Goal: Find specific page/section: Find specific page/section

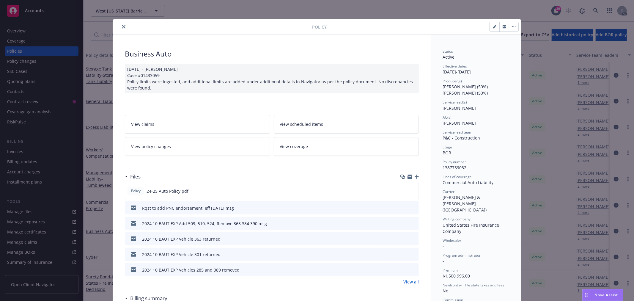
scroll to position [18, 0]
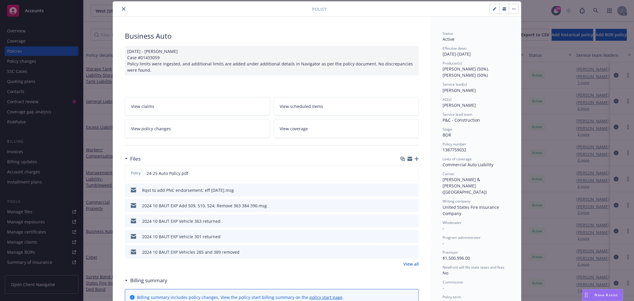
click at [122, 8] on icon "close" at bounding box center [124, 9] width 4 height 4
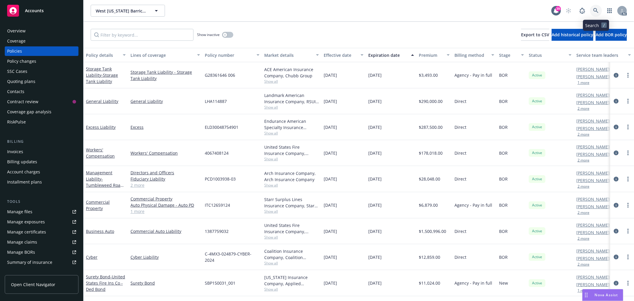
click at [595, 9] on icon at bounding box center [595, 10] width 5 height 5
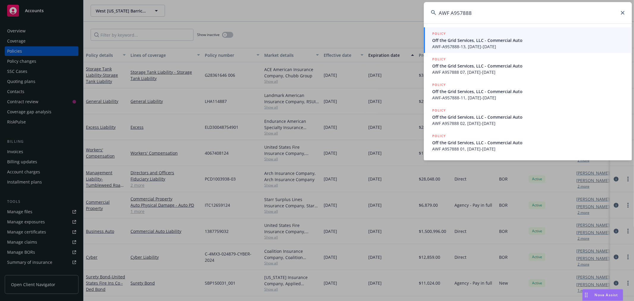
type input "AWF A957888"
click at [489, 42] on span "Off the Grid Services, LLC - Commercial Auto" at bounding box center [528, 40] width 193 height 6
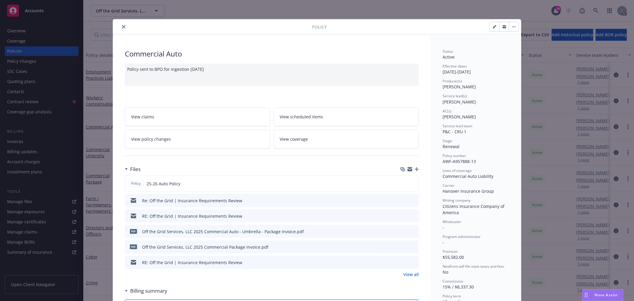
click at [122, 27] on icon "close" at bounding box center [124, 27] width 4 height 4
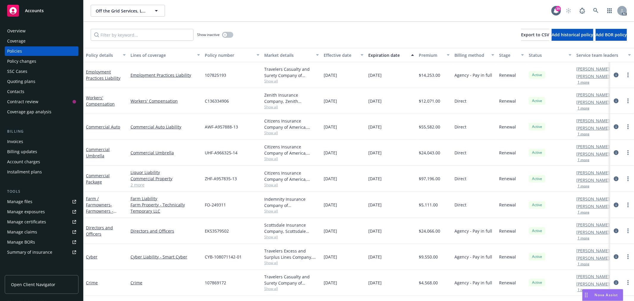
click at [32, 30] on div "Overview" at bounding box center [41, 31] width 69 height 10
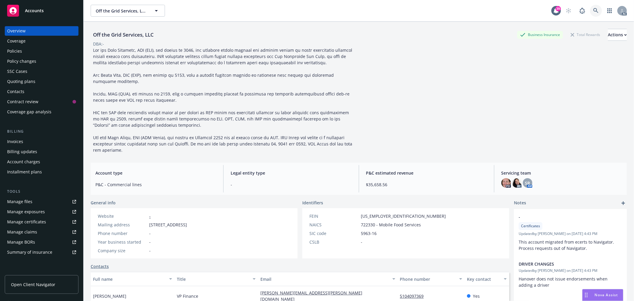
click at [590, 13] on link at bounding box center [596, 11] width 12 height 12
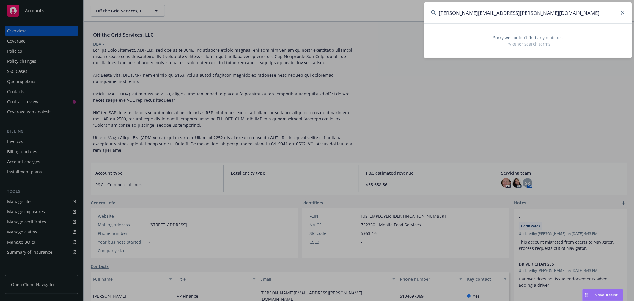
drag, startPoint x: 511, startPoint y: 13, endPoint x: 387, endPoint y: 13, distance: 124.2
click at [387, 13] on div "[PERSON_NAME][EMAIL_ADDRESS][PERSON_NAME][DOMAIN_NAME] Sorry we couldn’t find a…" at bounding box center [317, 150] width 634 height 301
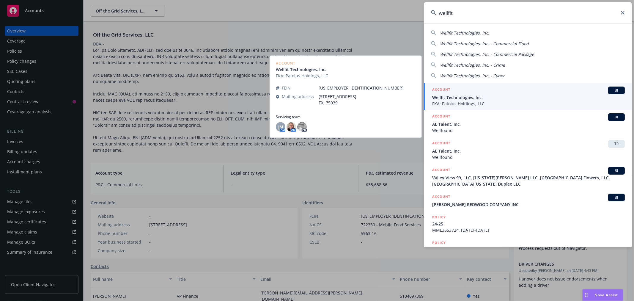
type input "wellfit"
click at [474, 98] on span "Wellfit Technologies, Inc." at bounding box center [528, 97] width 193 height 6
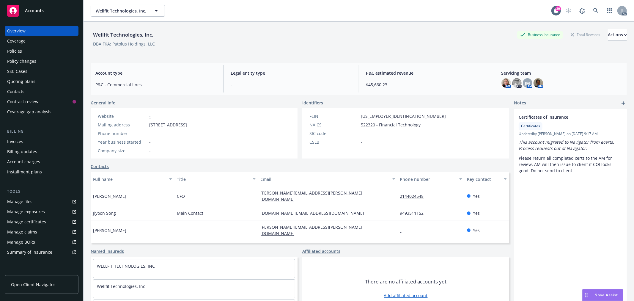
click at [12, 50] on div "Policies" at bounding box center [14, 51] width 15 height 10
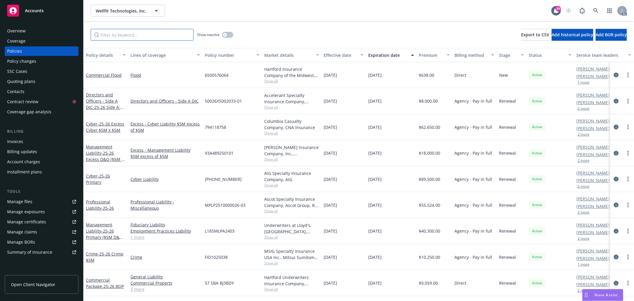
click at [118, 35] on input "Filter by keyword..." at bounding box center [142, 35] width 103 height 12
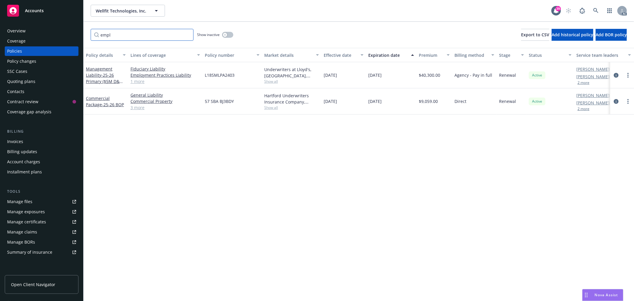
type input "empl"
click at [220, 72] on span "L18SMLPA2403" at bounding box center [220, 75] width 30 height 6
copy span "L18SMLPA2403"
click at [103, 80] on span "- 25-26 Primary ($5M D&O, $1M EPL, $2M Fid)" at bounding box center [105, 81] width 38 height 18
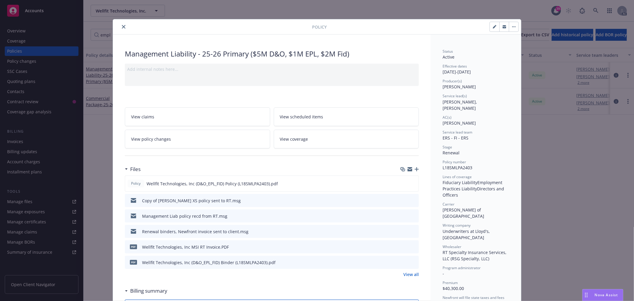
click at [470, 207] on span "[PERSON_NAME] of [GEOGRAPHIC_DATA]" at bounding box center [463, 213] width 42 height 12
drag, startPoint x: 477, startPoint y: 203, endPoint x: 440, endPoint y: 206, distance: 36.6
click at [442, 206] on div "Carrier [PERSON_NAME] of [GEOGRAPHIC_DATA]" at bounding box center [475, 210] width 67 height 18
copy span "[PERSON_NAME] of [GEOGRAPHIC_DATA]"
click at [122, 28] on icon "close" at bounding box center [124, 27] width 4 height 4
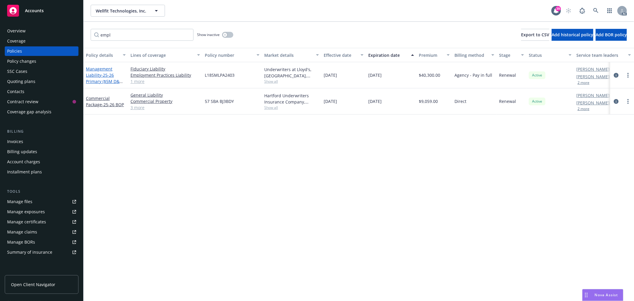
click at [96, 77] on link "Management Liability - 25-26 Primary ($5M D&O, $1M EPL, $2M Fid)" at bounding box center [105, 78] width 38 height 24
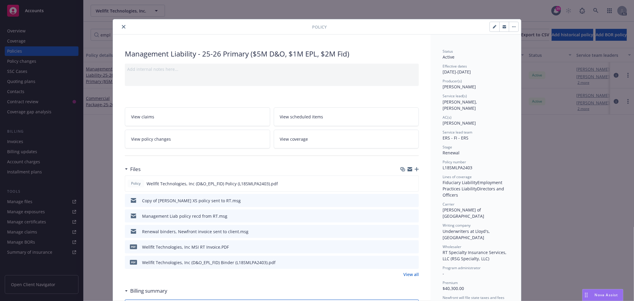
scroll to position [18, 0]
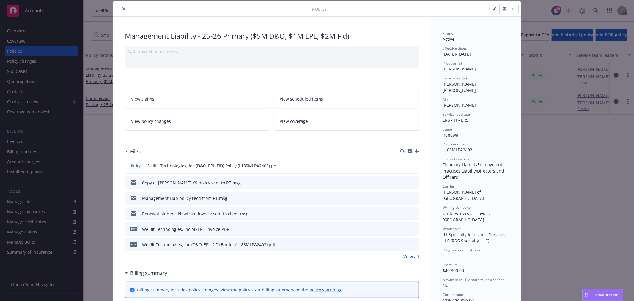
click at [122, 10] on icon "close" at bounding box center [124, 9] width 4 height 4
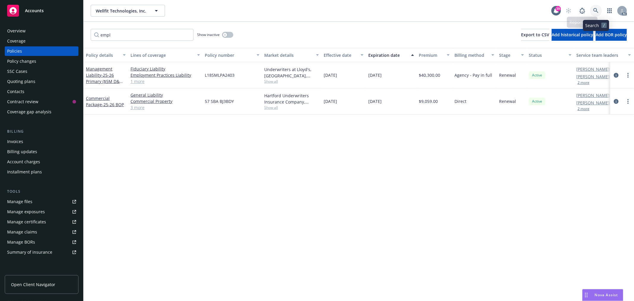
click at [596, 7] on link at bounding box center [596, 11] width 12 height 12
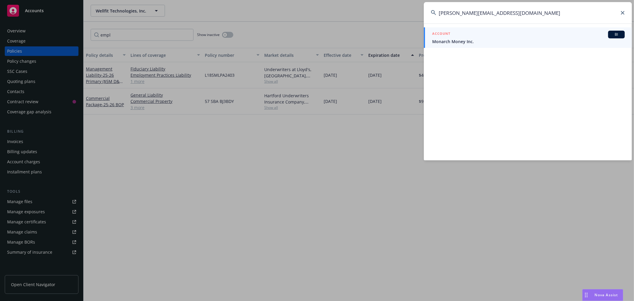
type input "[PERSON_NAME][EMAIL_ADDRESS][DOMAIN_NAME]"
click at [479, 37] on div "ACCOUNT BI" at bounding box center [528, 35] width 193 height 8
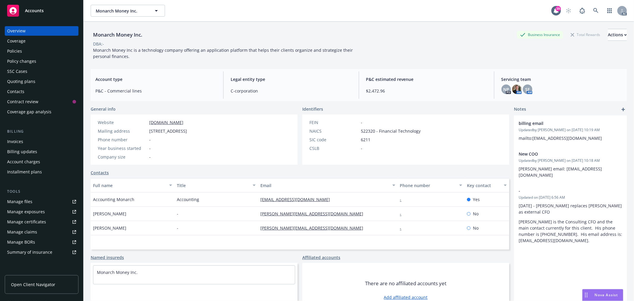
click at [10, 48] on div "Policies" at bounding box center [14, 51] width 15 height 10
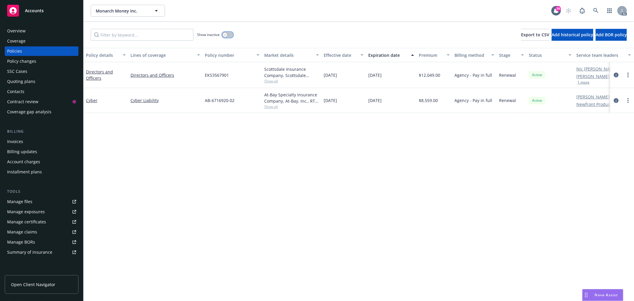
click at [227, 36] on button "button" at bounding box center [227, 35] width 11 height 6
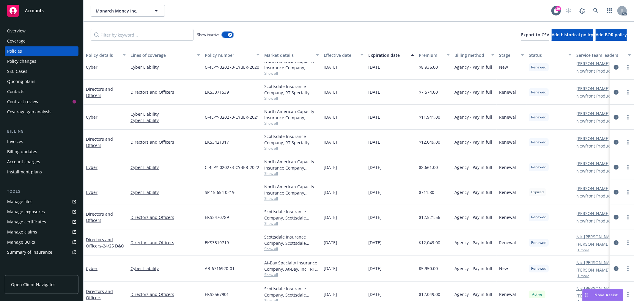
scroll to position [68, 0]
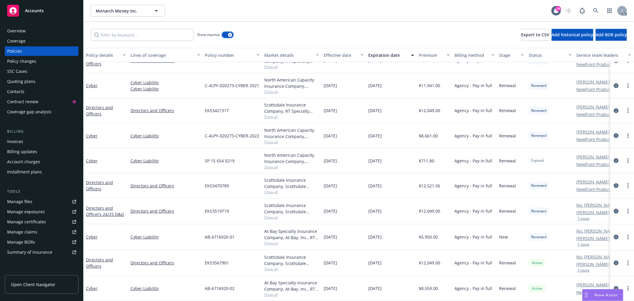
click at [228, 34] on div "button" at bounding box center [230, 35] width 4 height 4
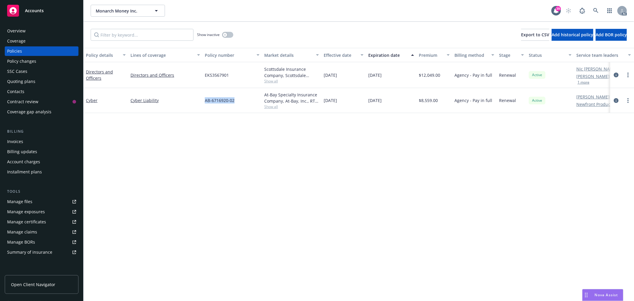
drag, startPoint x: 235, startPoint y: 100, endPoint x: 204, endPoint y: 99, distance: 31.2
click at [204, 99] on div "AB-6716920-02" at bounding box center [231, 100] width 59 height 25
copy span "AB-6716920-02"
click at [104, 72] on link "Directors and Officers" at bounding box center [99, 75] width 27 height 12
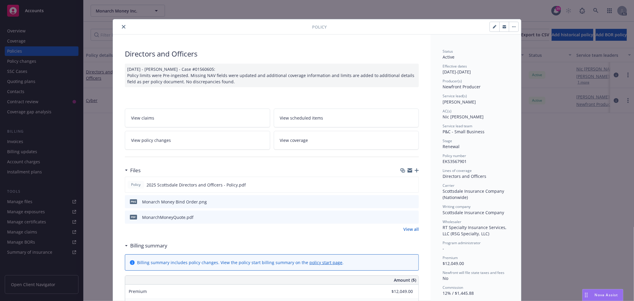
click at [122, 28] on icon "close" at bounding box center [124, 27] width 4 height 4
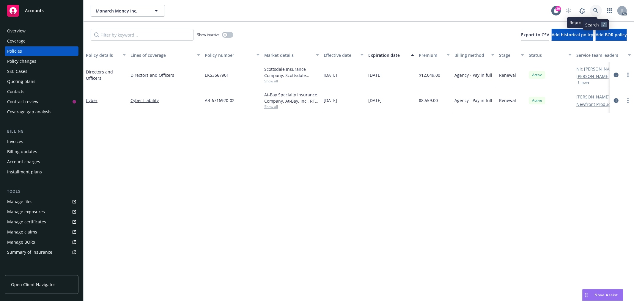
click at [593, 9] on icon at bounding box center [595, 10] width 5 height 5
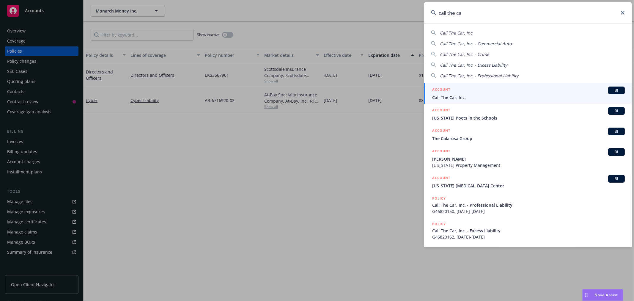
type input "call the ca"
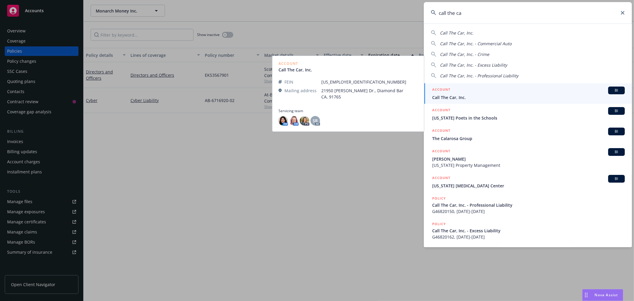
click at [475, 88] on div "ACCOUNT BI" at bounding box center [528, 90] width 193 height 8
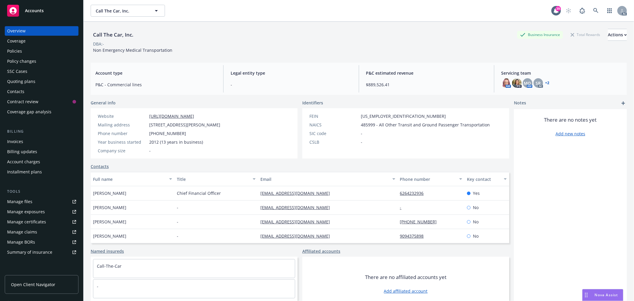
click at [26, 53] on div "Policies" at bounding box center [41, 51] width 69 height 10
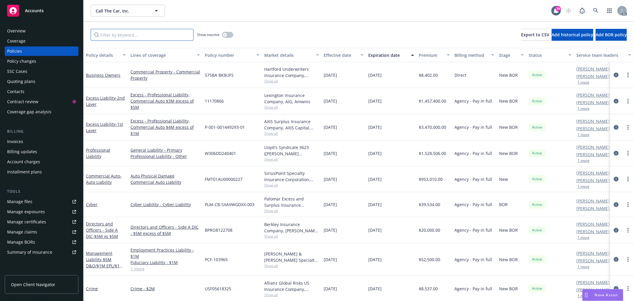
click at [141, 37] on input "Filter by keyword..." at bounding box center [142, 35] width 103 height 12
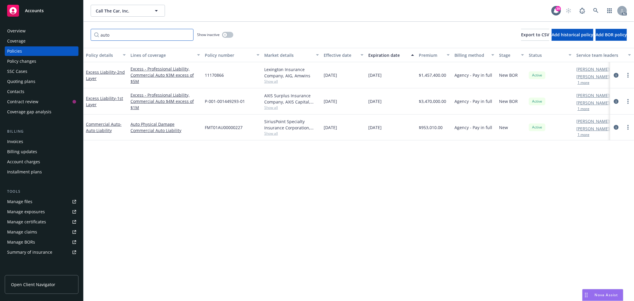
type input "auto"
click at [230, 127] on span "FMT01AU00000227" at bounding box center [224, 127] width 38 height 6
copy span "FMT01AU00000227"
click at [101, 125] on link "Commercial Auto - Auto Liability" at bounding box center [104, 127] width 36 height 12
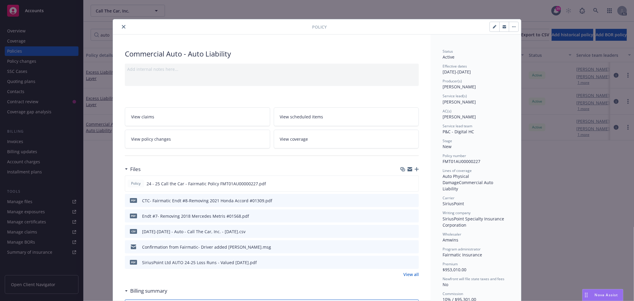
click at [122, 29] on button "close" at bounding box center [123, 26] width 7 height 7
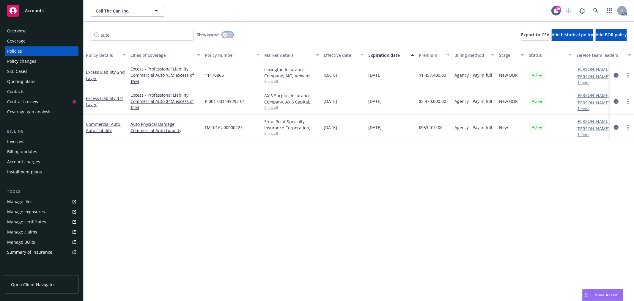
click at [232, 34] on button "button" at bounding box center [227, 35] width 11 height 6
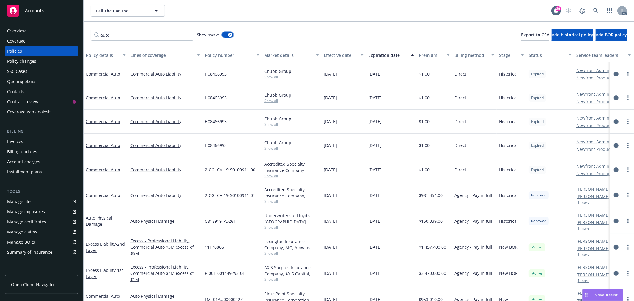
scroll to position [16, 0]
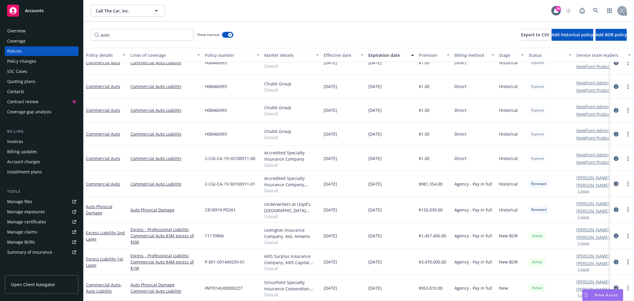
click at [224, 285] on span "FMT01AU00000227" at bounding box center [224, 288] width 38 height 6
copy span "FMT01AU00000227"
click at [99, 282] on link "Commercial Auto - Auto Liability" at bounding box center [104, 288] width 36 height 12
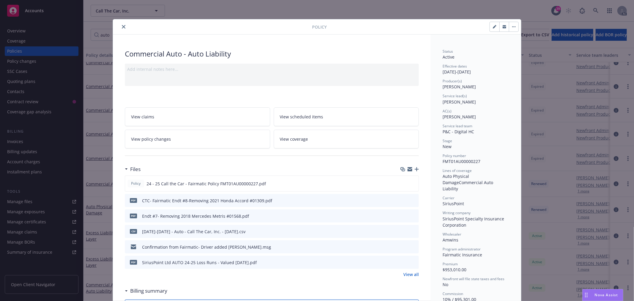
scroll to position [18, 0]
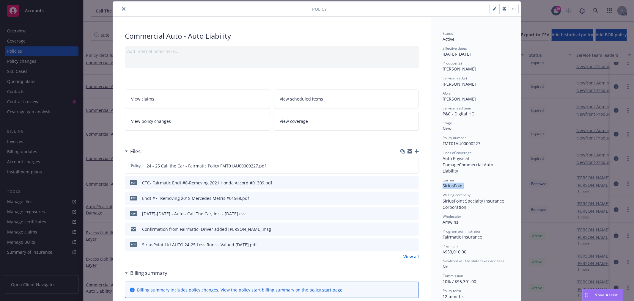
drag, startPoint x: 465, startPoint y: 179, endPoint x: 437, endPoint y: 179, distance: 27.9
copy span "SiriusPoint"
